Goal: Information Seeking & Learning: Learn about a topic

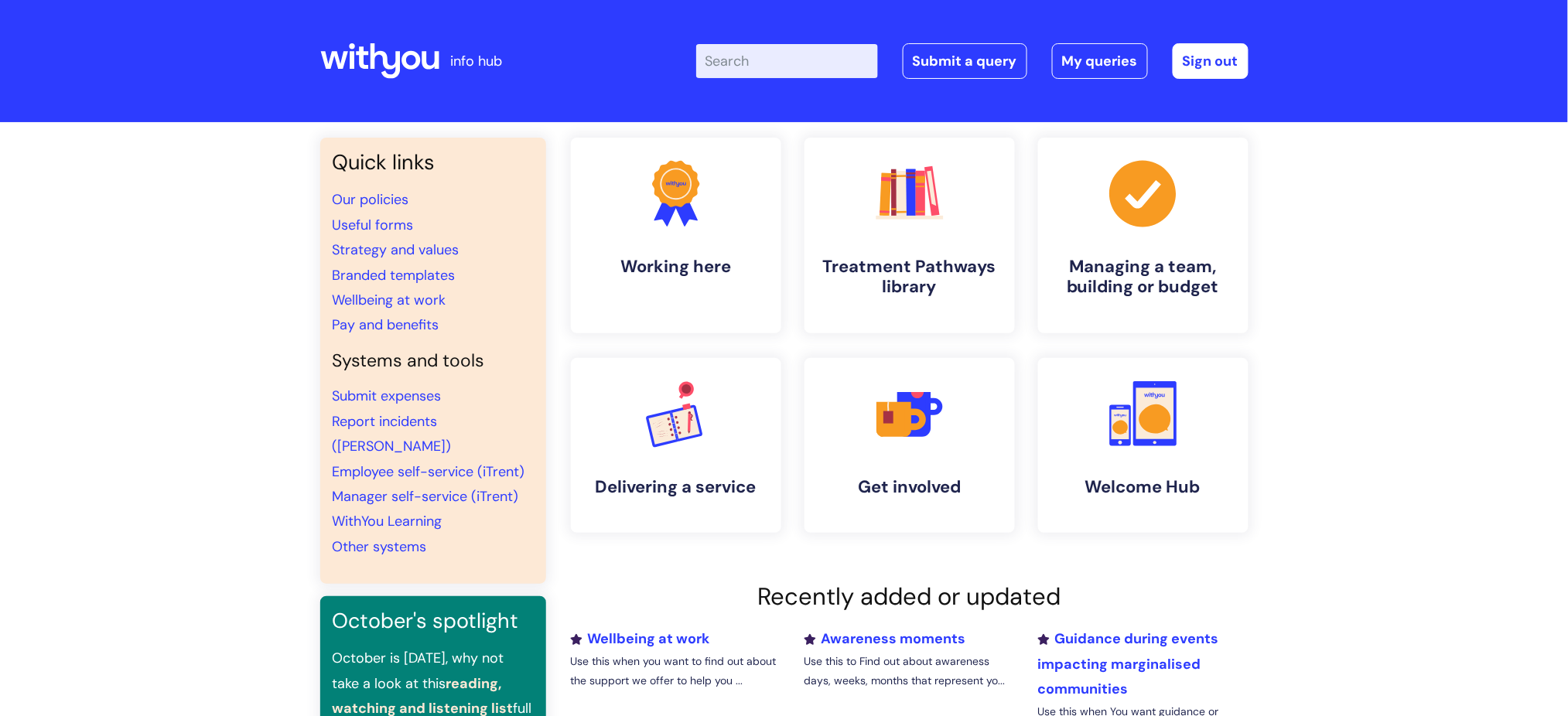
click at [766, 58] on input "Enter your search term here..." at bounding box center [787, 61] width 181 height 34
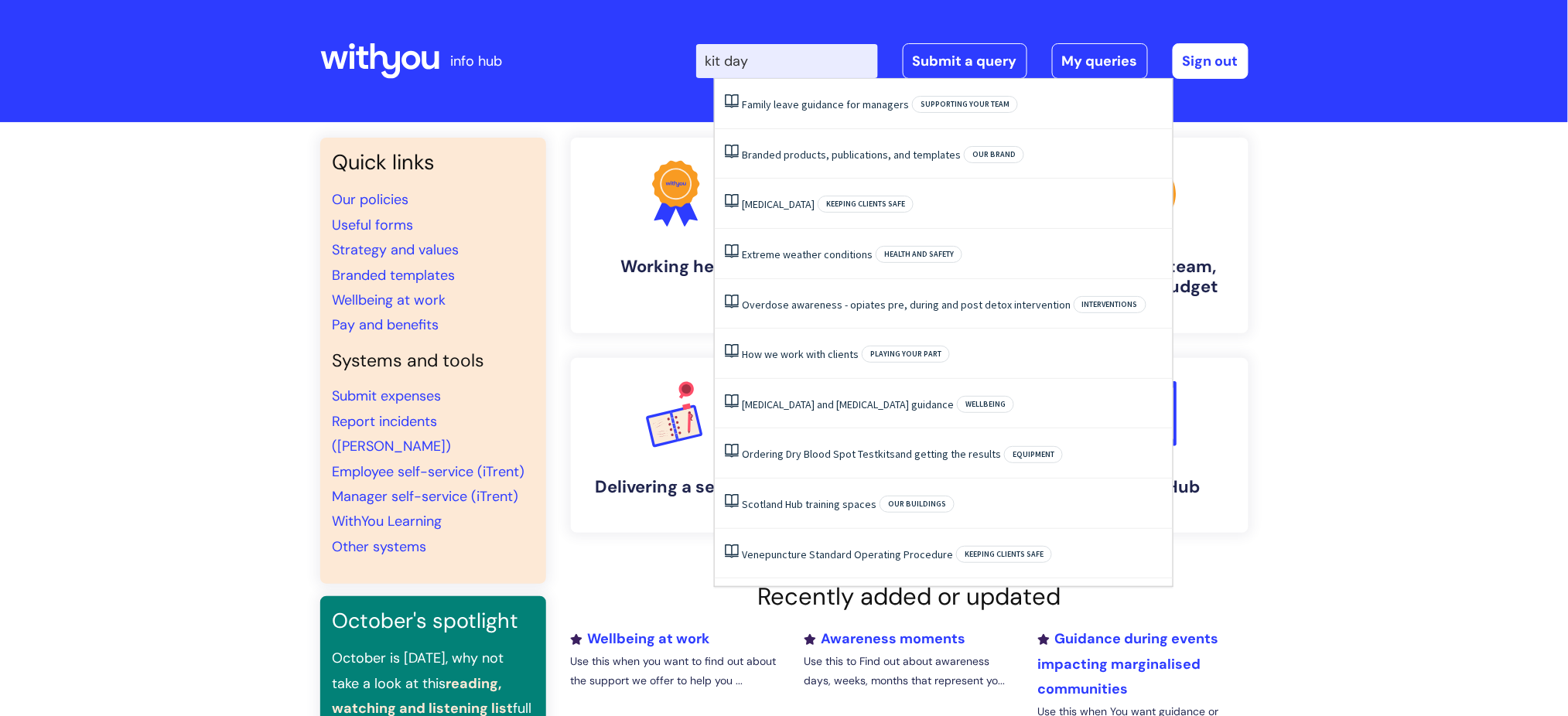
type input "kit days"
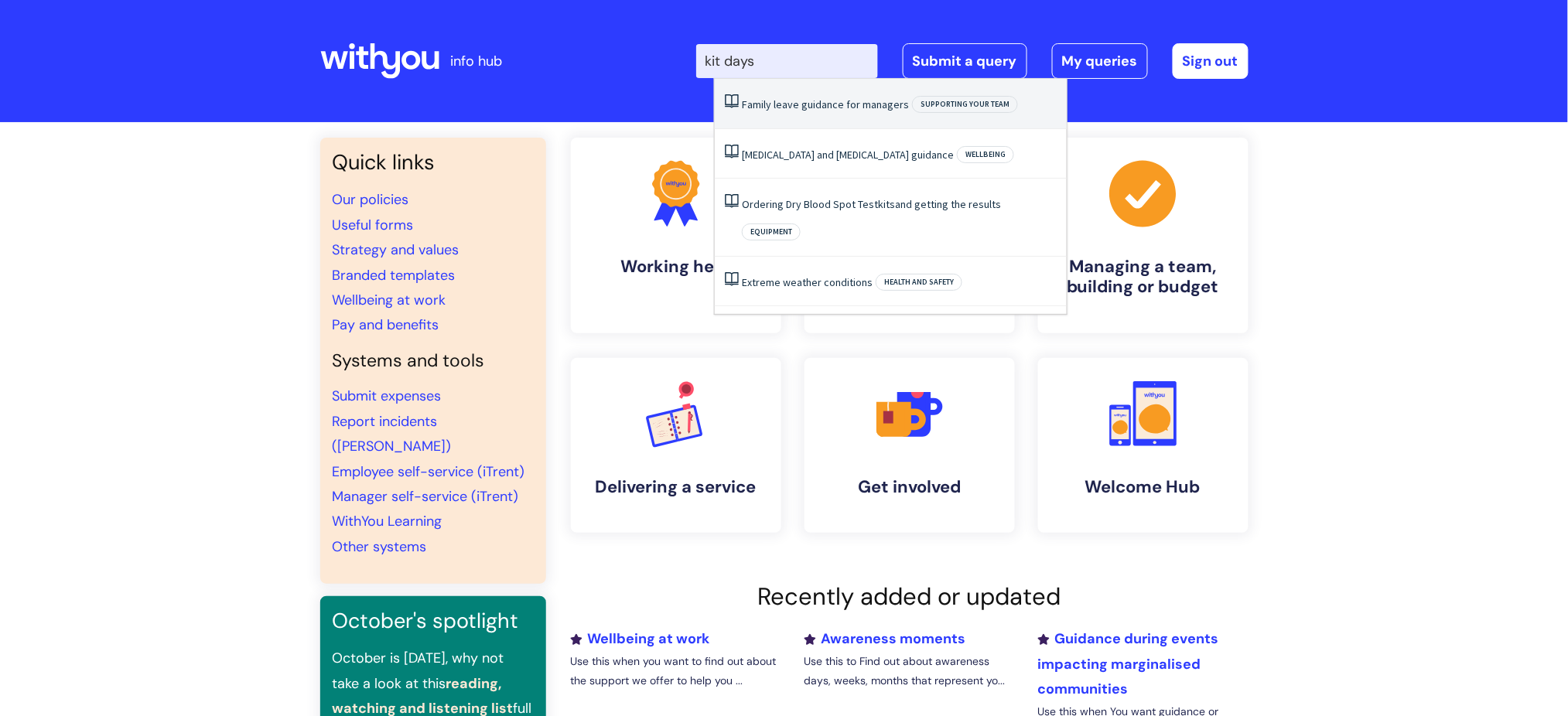
click at [784, 121] on li "Family leave guidance for managers Supporting your team" at bounding box center [891, 104] width 352 height 50
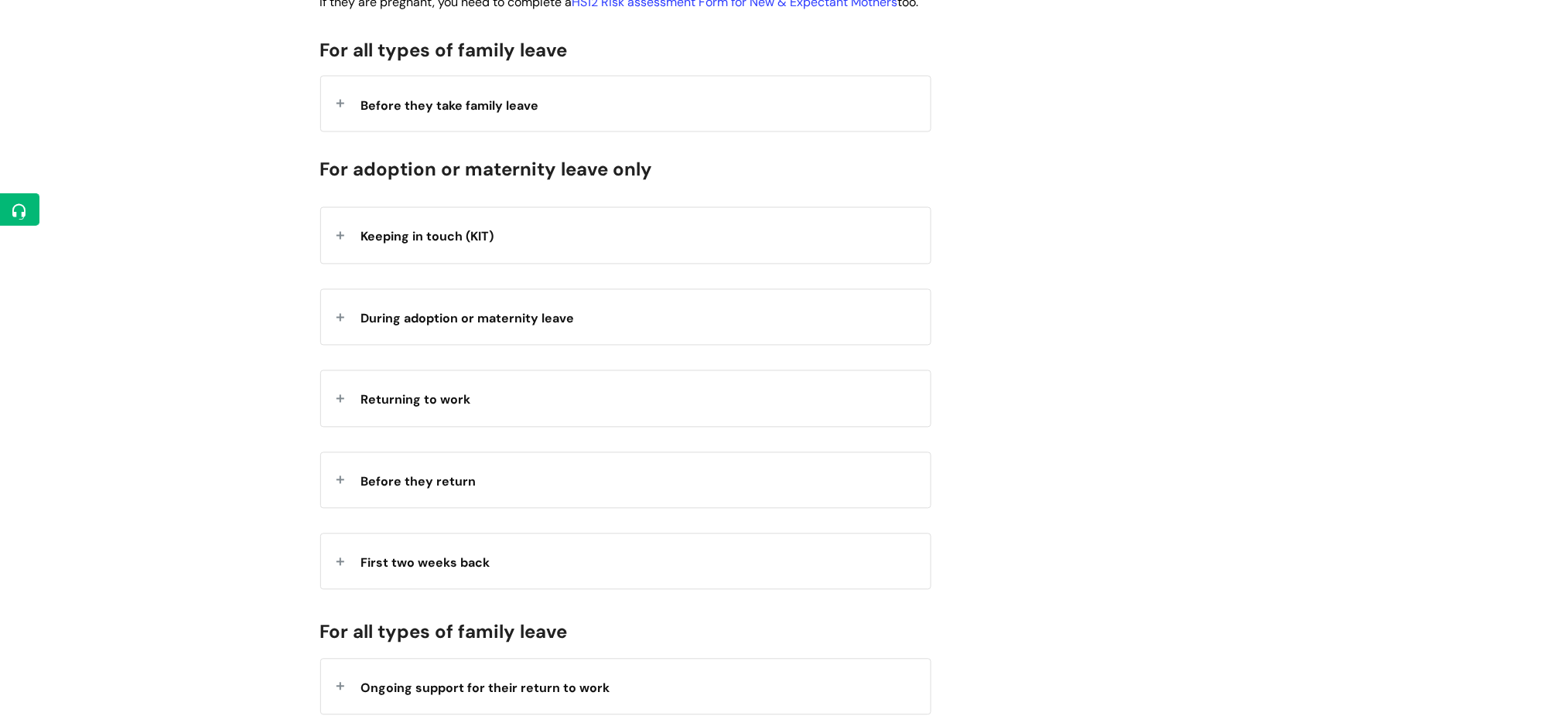
scroll to position [929, 0]
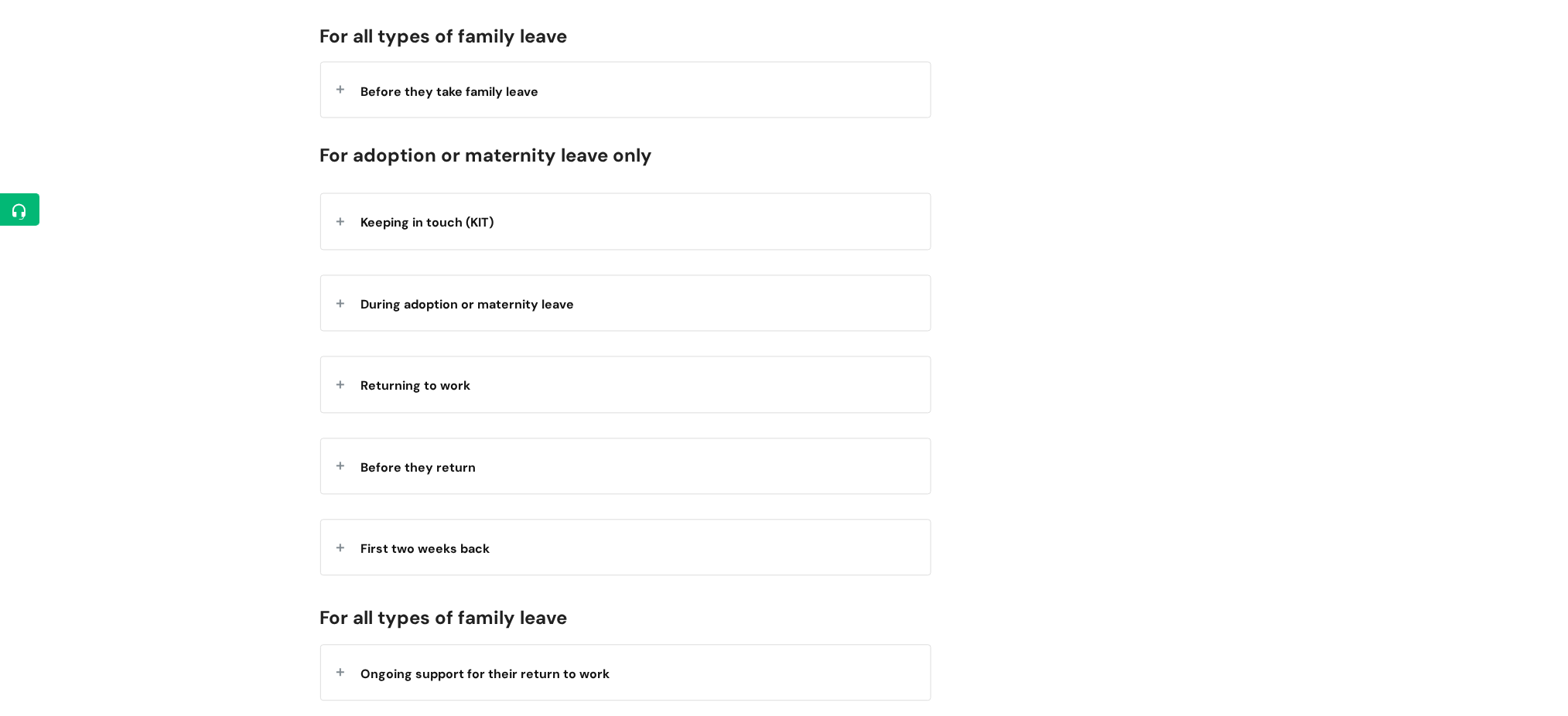
click at [395, 231] on span "Keeping in touch (KIT)" at bounding box center [427, 223] width 133 height 16
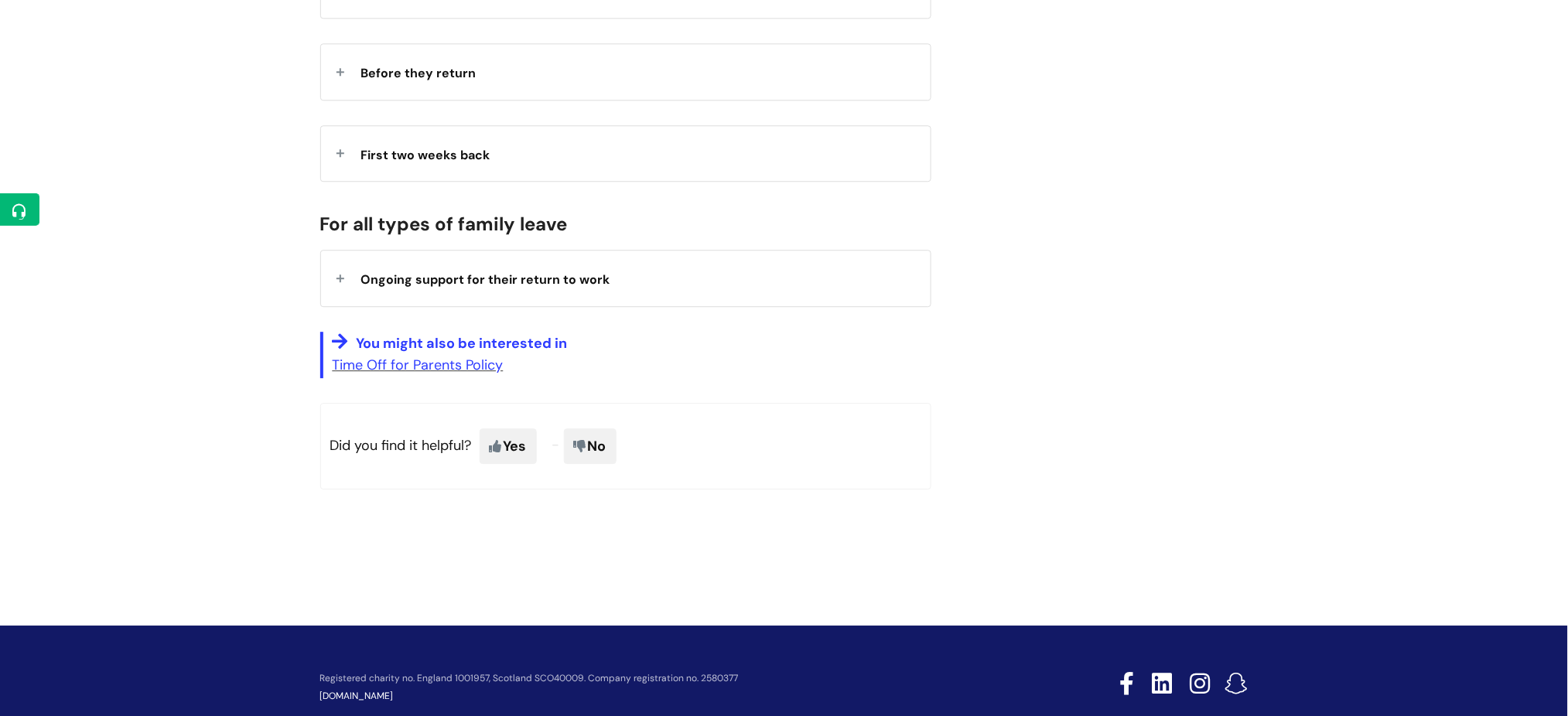
scroll to position [1514, 0]
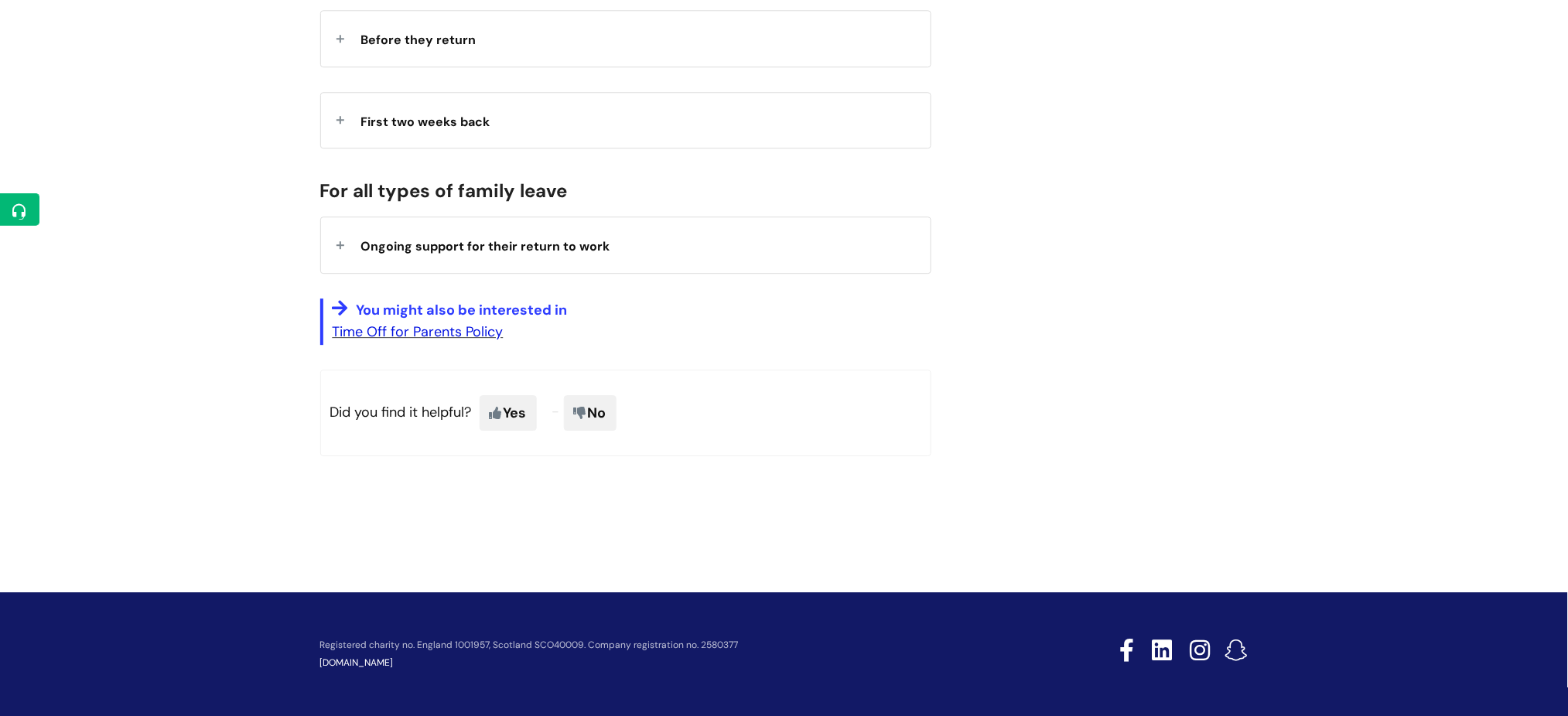
click at [489, 332] on link "Time Off for Parents Policy" at bounding box center [418, 332] width 171 height 19
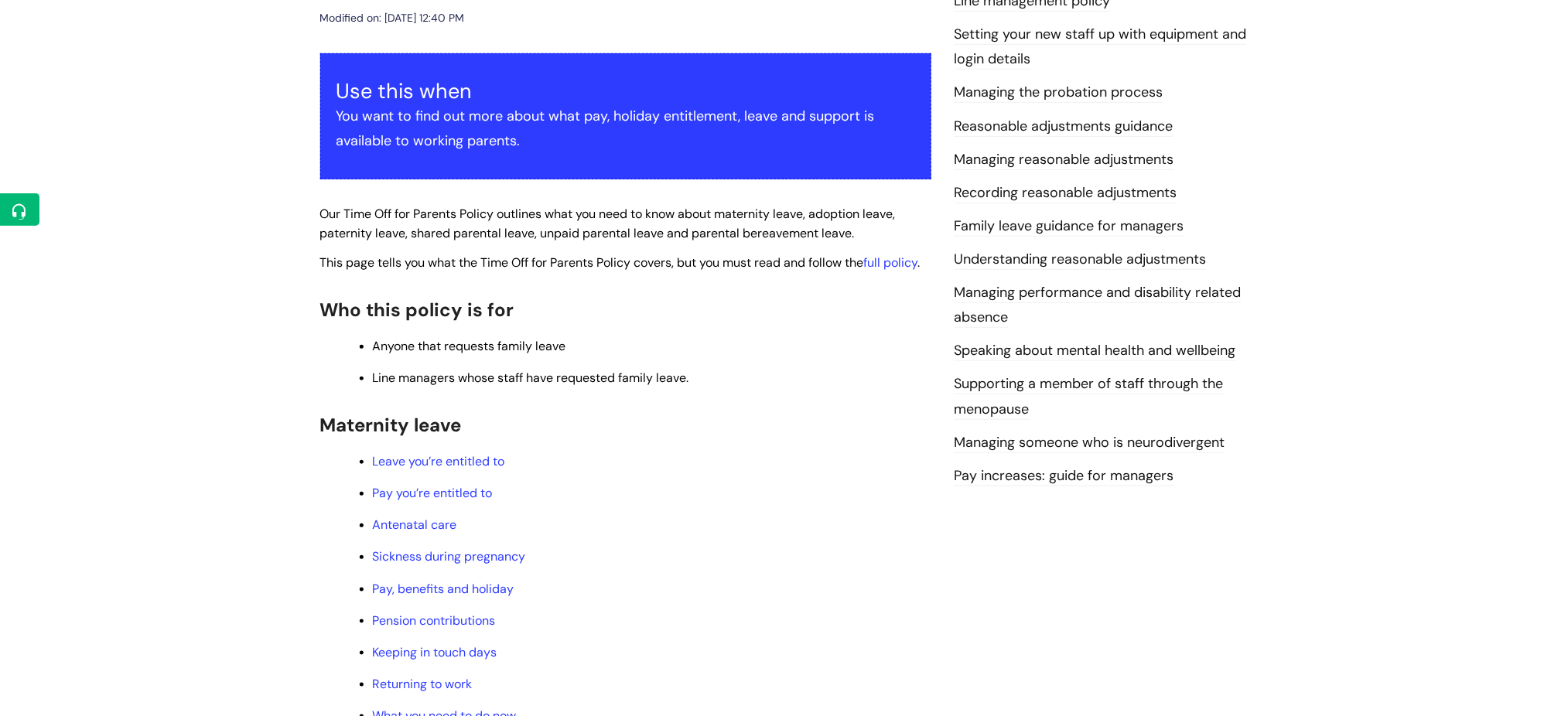
scroll to position [619, 0]
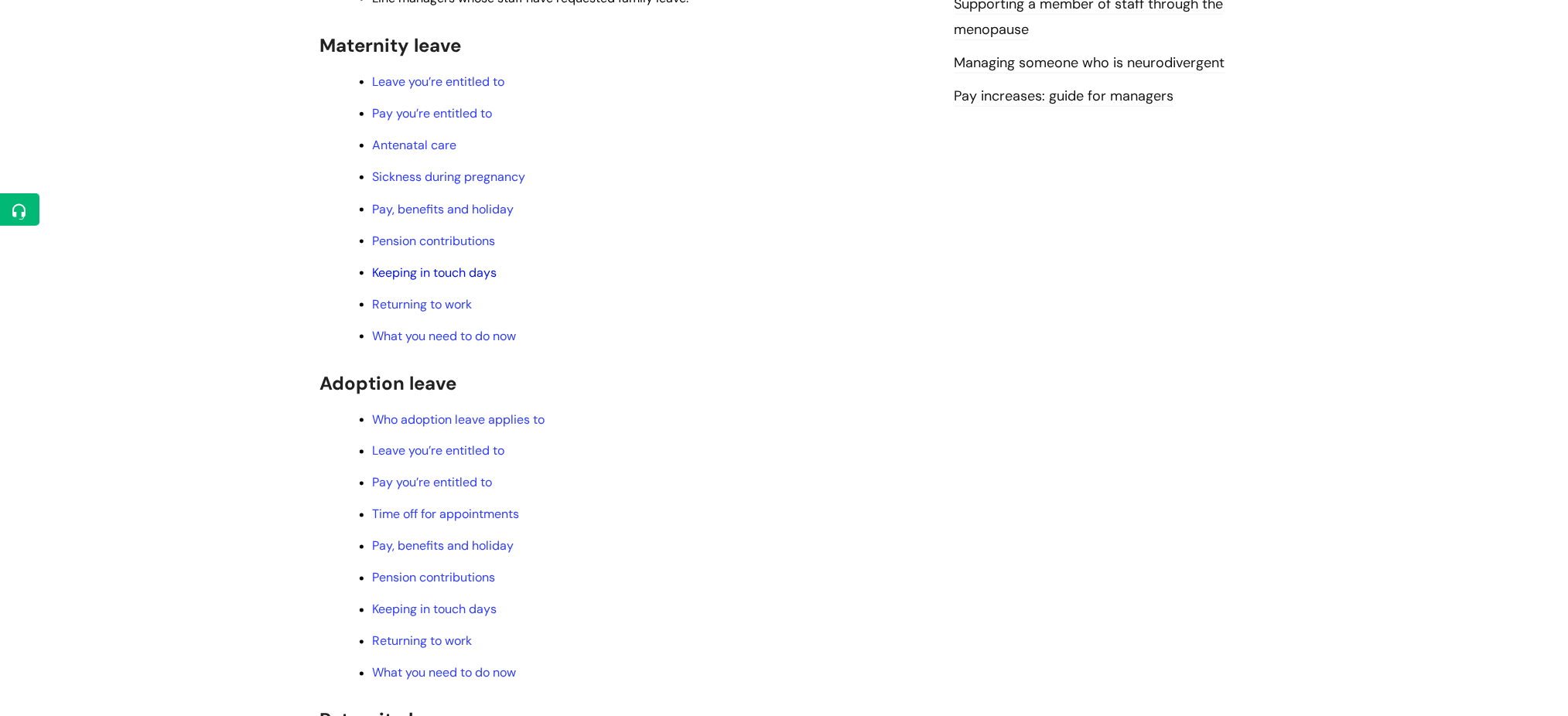
click at [487, 276] on link "Keeping in touch days" at bounding box center [435, 272] width 125 height 16
